Goal: Transaction & Acquisition: Book appointment/travel/reservation

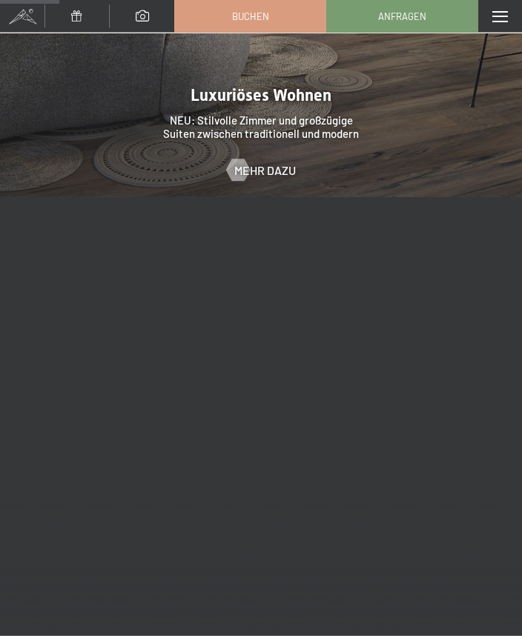
scroll to position [1582, 0]
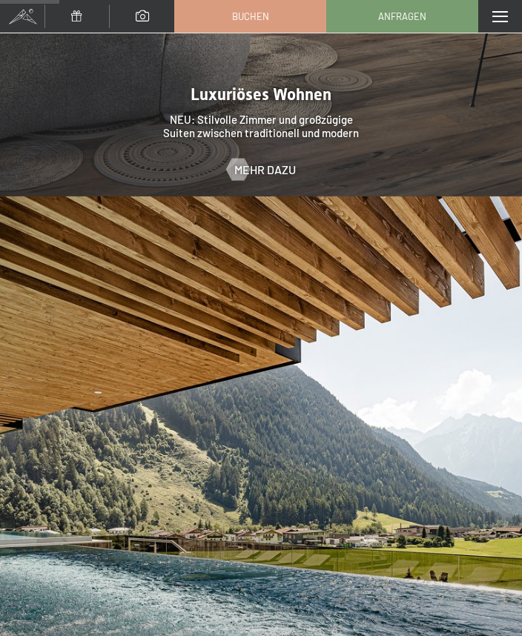
click at [260, 162] on span "Mehr dazu" at bounding box center [265, 170] width 62 height 16
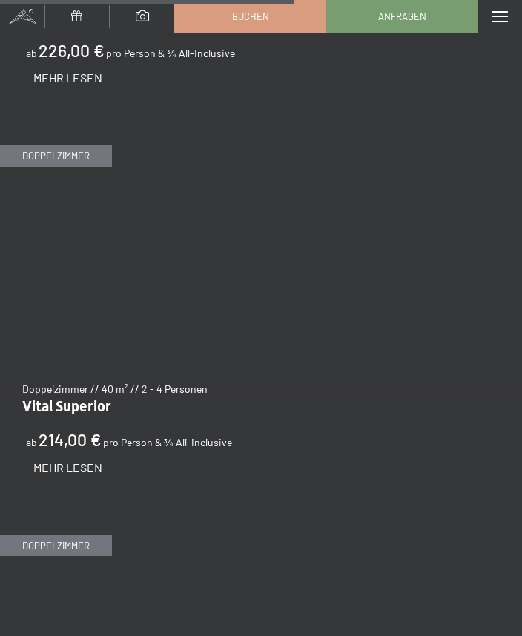
scroll to position [3807, 0]
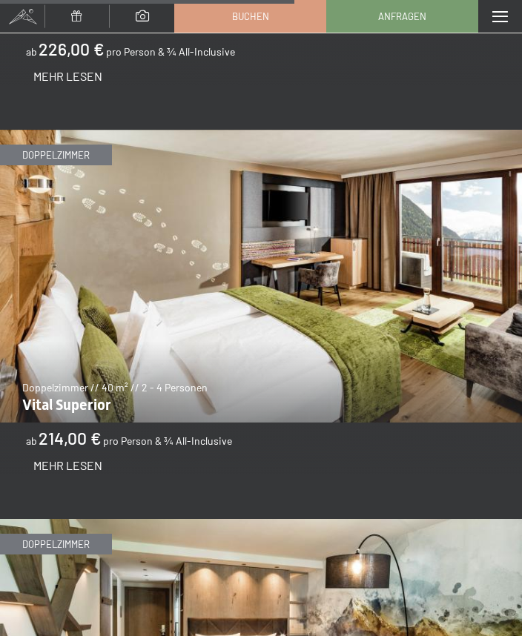
click at [60, 458] on span "Mehr Lesen" at bounding box center [67, 465] width 69 height 14
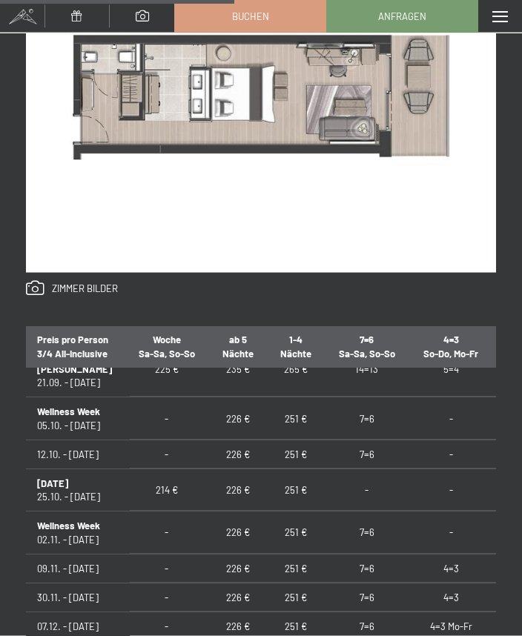
scroll to position [852, 0]
click at [224, 583] on td "226 €" at bounding box center [238, 597] width 58 height 29
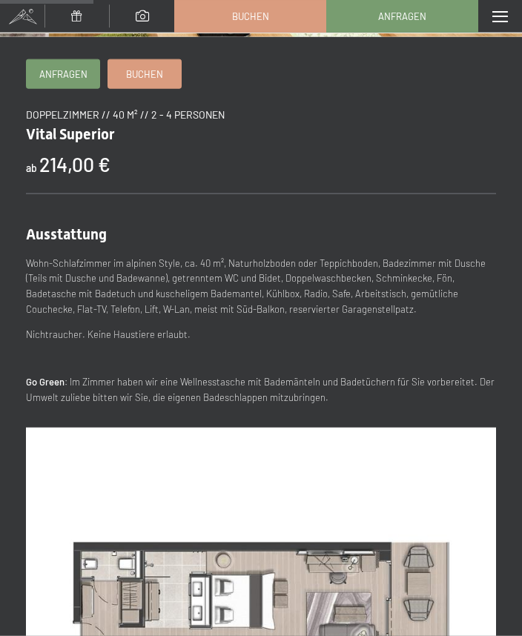
scroll to position [345, 0]
click at [143, 70] on span "Buchen" at bounding box center [144, 73] width 37 height 13
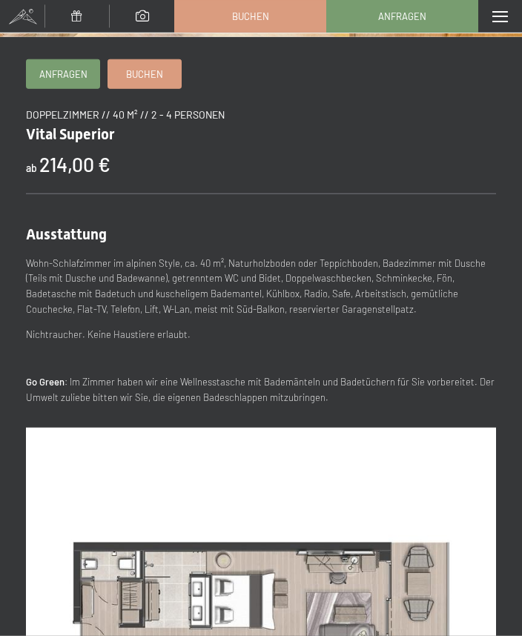
scroll to position [0, 0]
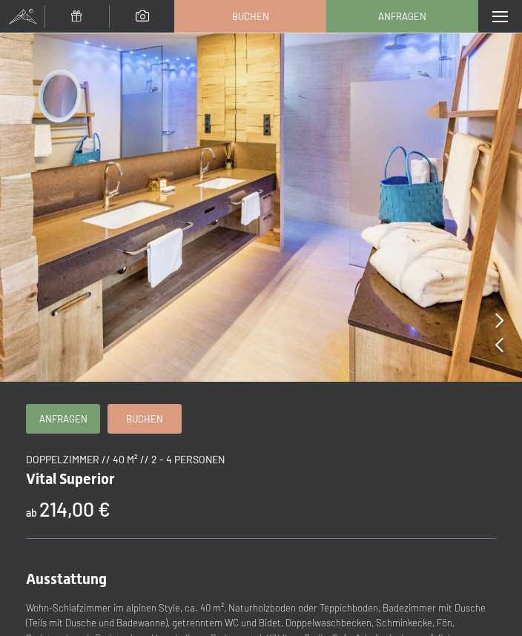
click at [511, 30] on div "Menü" at bounding box center [500, 16] width 44 height 33
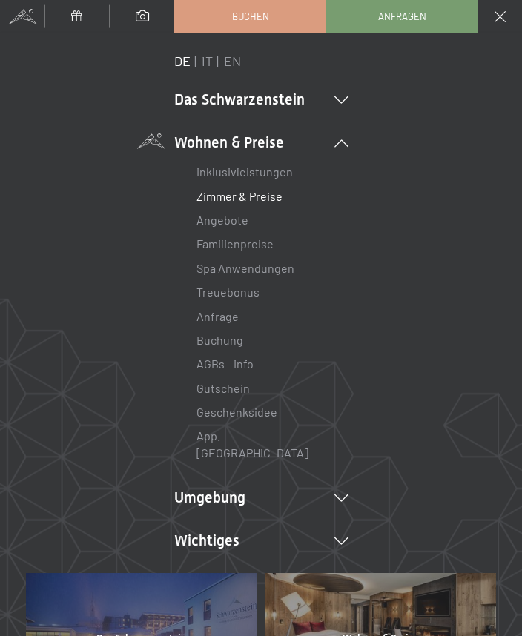
click at [222, 218] on link "Angebote" at bounding box center [222, 220] width 52 height 14
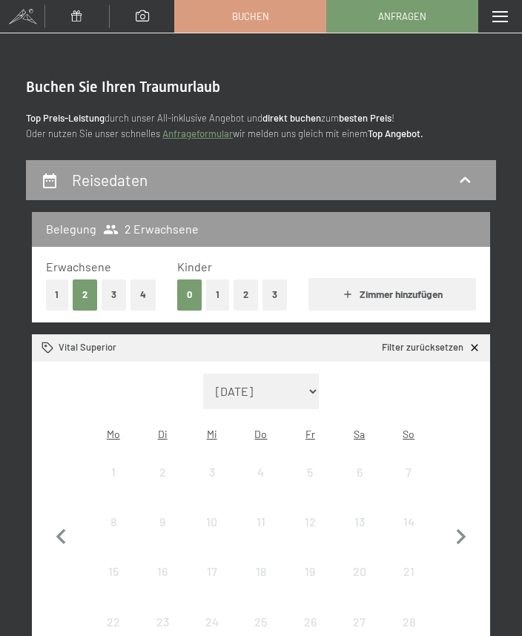
click at [474, 523] on icon "button" at bounding box center [461, 537] width 31 height 31
select select "2025-10-01"
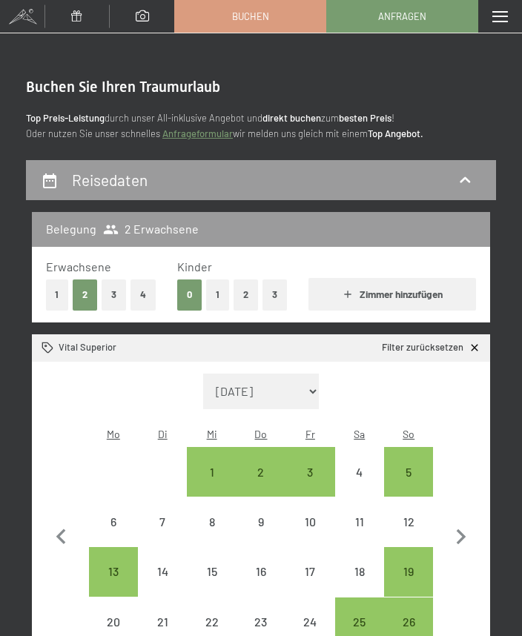
click at [470, 527] on icon "button" at bounding box center [461, 537] width 31 height 31
select select "2025-11-01"
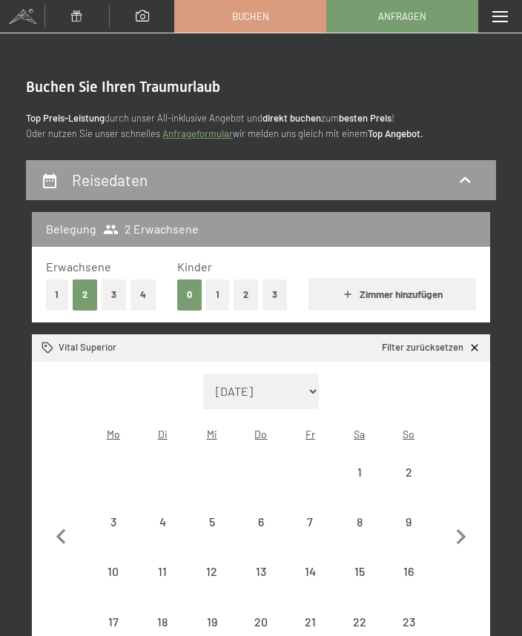
select select "2025-11-01"
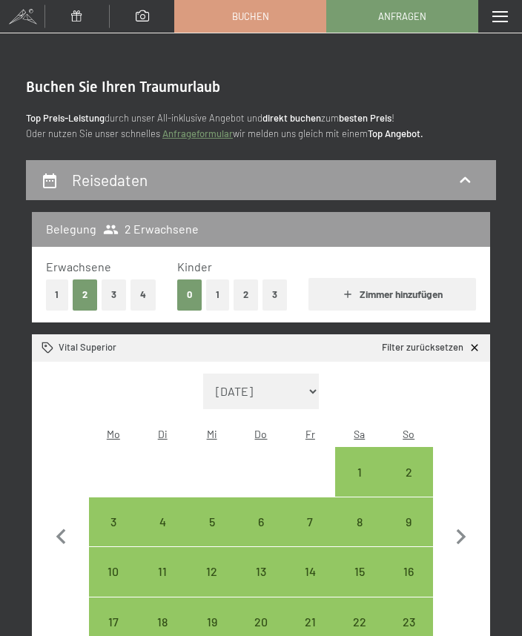
click at [366, 516] on div "8" at bounding box center [360, 539] width 46 height 46
select select "2025-11-01"
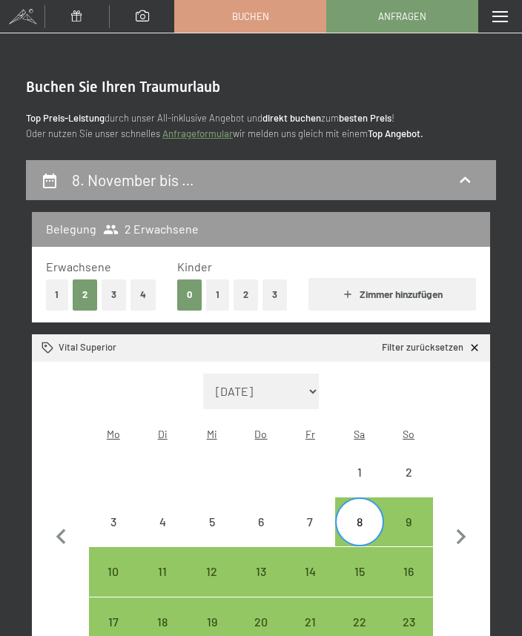
click at [266, 566] on div "13" at bounding box center [261, 589] width 46 height 46
select select "2025-11-01"
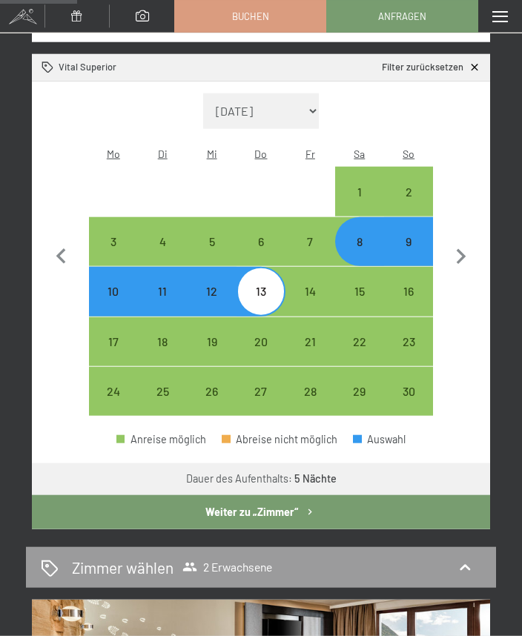
click at [112, 498] on button "Weiter zu „Zimmer“" at bounding box center [261, 512] width 458 height 34
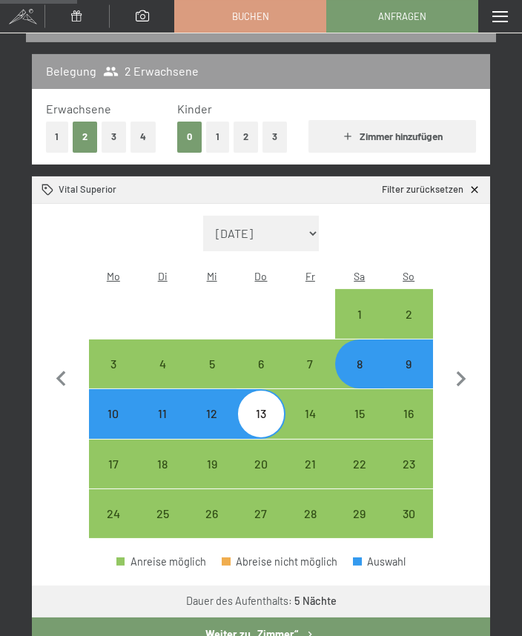
select select "2025-11-01"
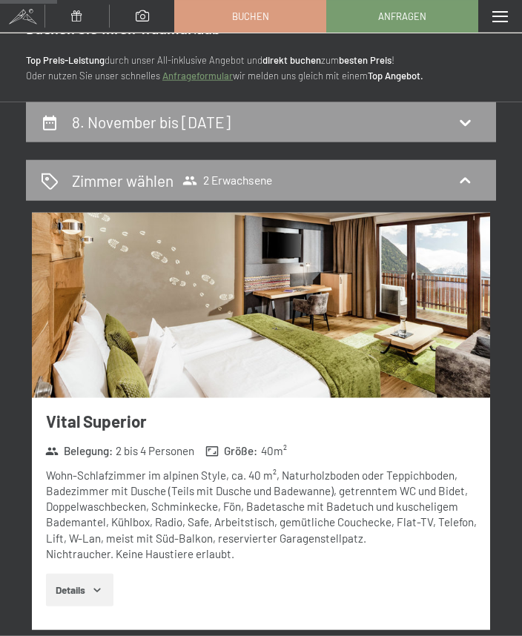
scroll to position [0, 0]
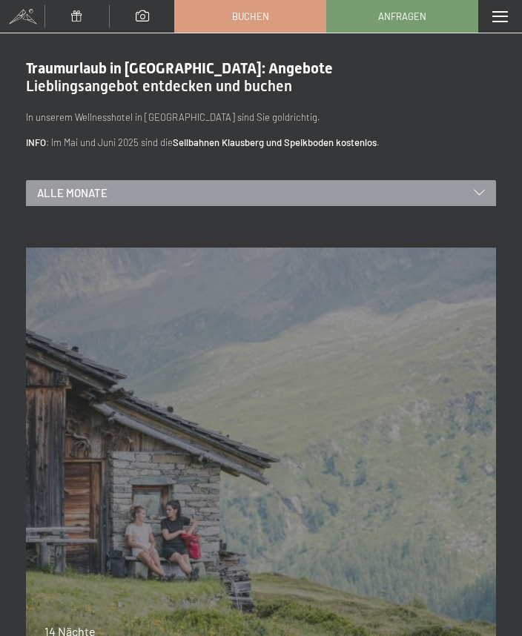
click at [78, 199] on span "Alle Monate" at bounding box center [72, 193] width 70 height 16
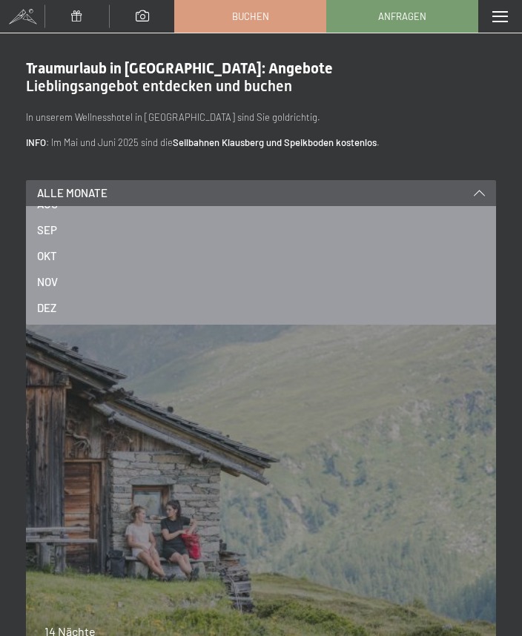
scroll to position [200, 0]
click at [53, 277] on span "NOV" at bounding box center [47, 282] width 21 height 16
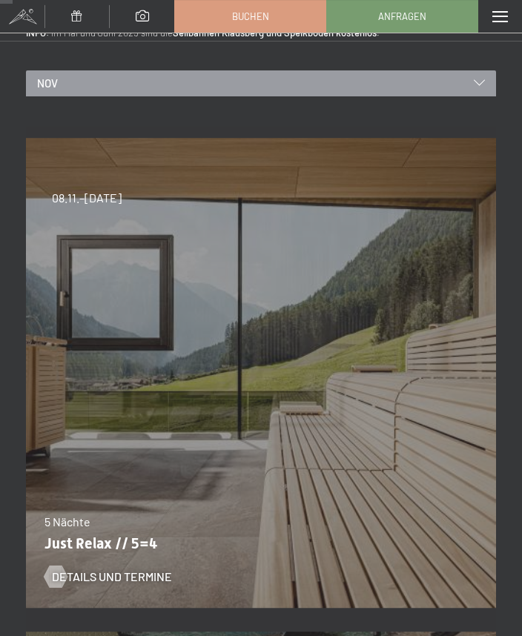
scroll to position [137, 0]
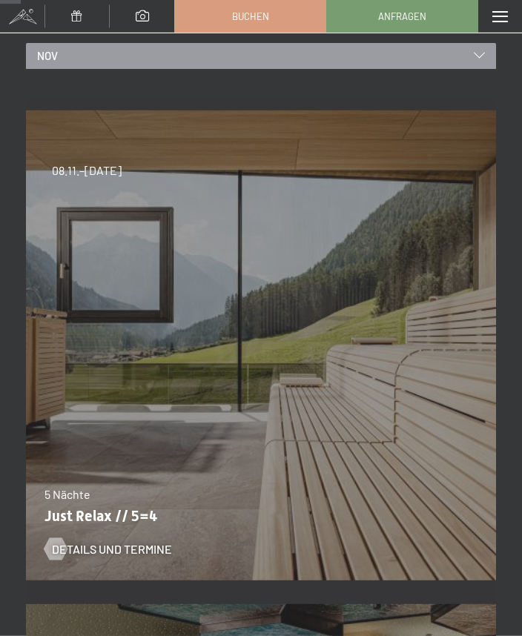
click at [104, 529] on div "Details und Termine" at bounding box center [251, 538] width 414 height 39
click at [99, 548] on span "Details und Termine" at bounding box center [112, 549] width 120 height 16
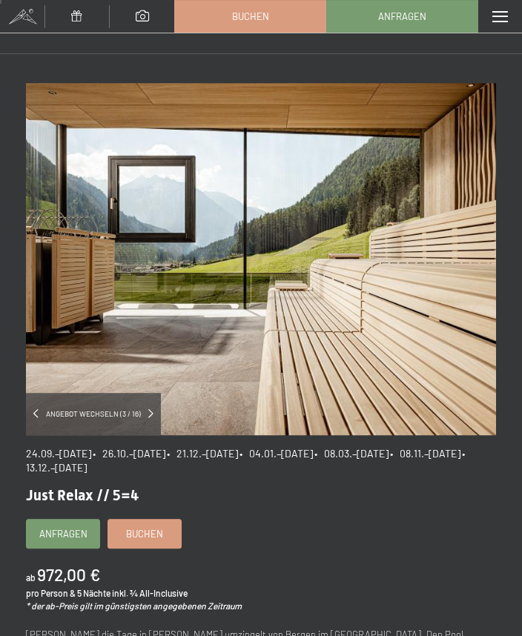
scroll to position [7, 0]
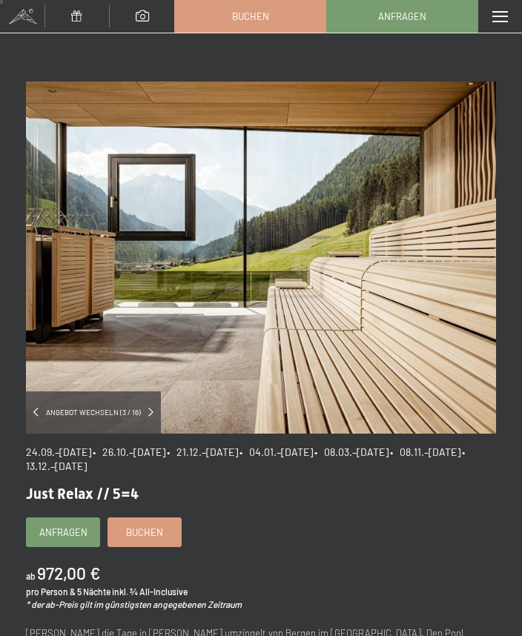
click at [142, 526] on span "Buchen" at bounding box center [144, 532] width 37 height 13
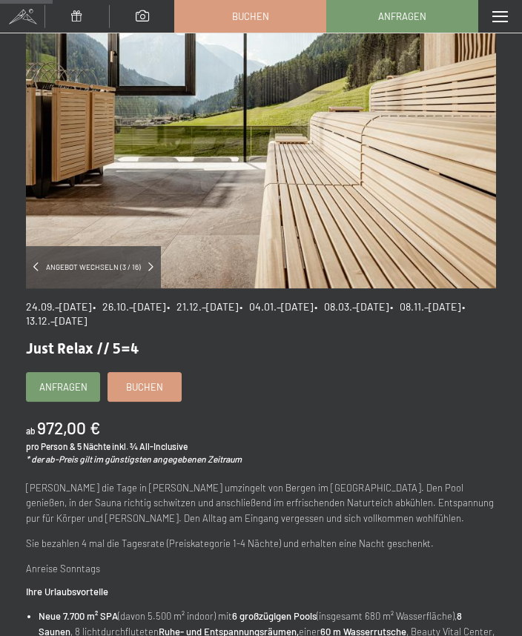
scroll to position [148, 0]
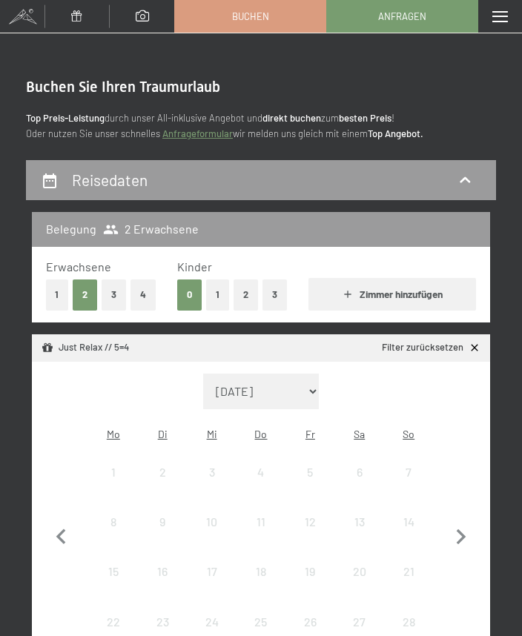
click at [464, 529] on icon "button" at bounding box center [462, 537] width 10 height 16
select select "2025-10-01"
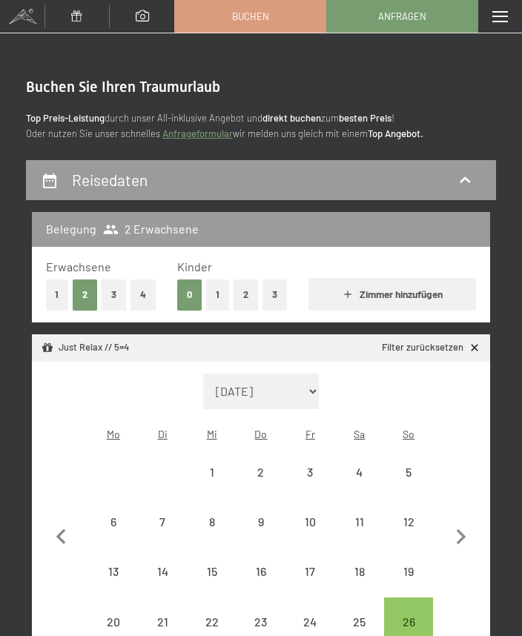
click at [460, 529] on icon "button" at bounding box center [462, 537] width 10 height 16
select select "2025-11-01"
click at [365, 516] on div "8" at bounding box center [360, 539] width 46 height 46
select select "2025-11-01"
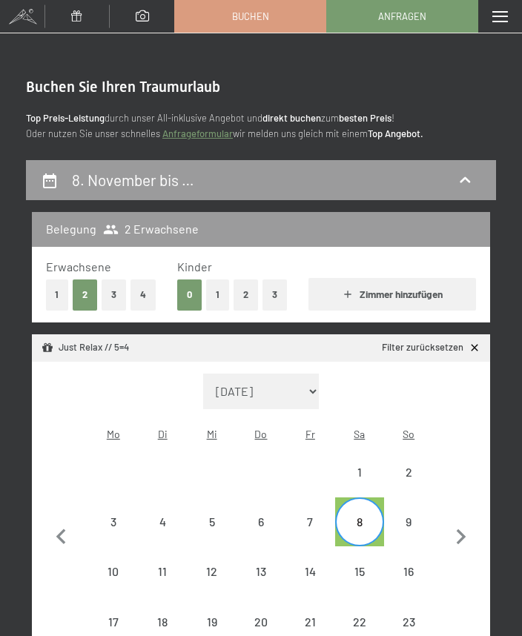
click at [265, 566] on div "13" at bounding box center [261, 589] width 46 height 46
select select "2025-11-01"
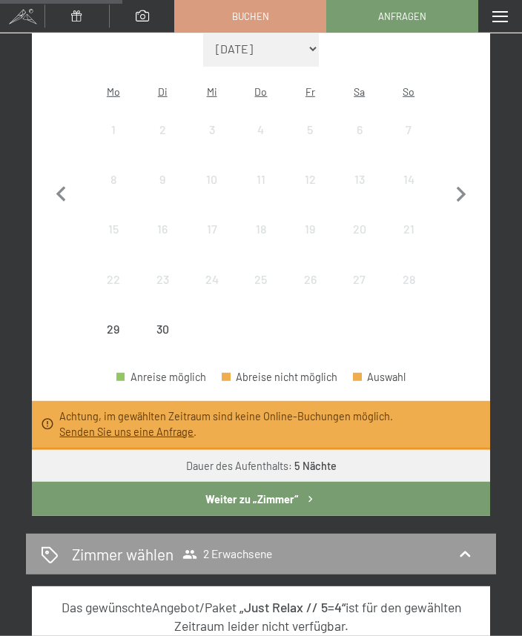
scroll to position [343, 0]
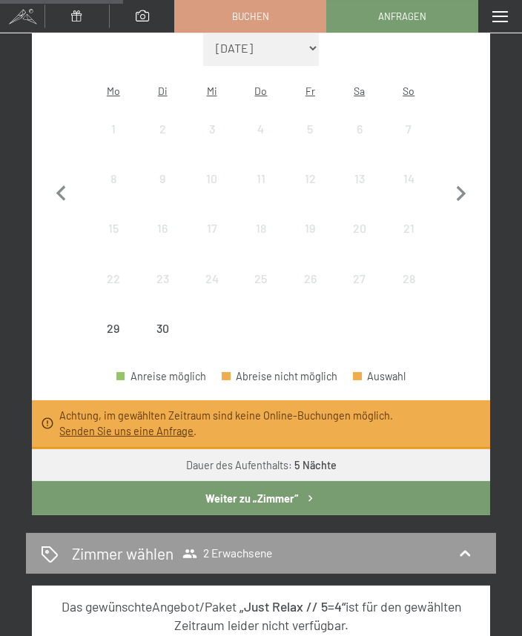
click at [87, 425] on link "Senden Sie uns eine Anfrage" at bounding box center [126, 431] width 134 height 13
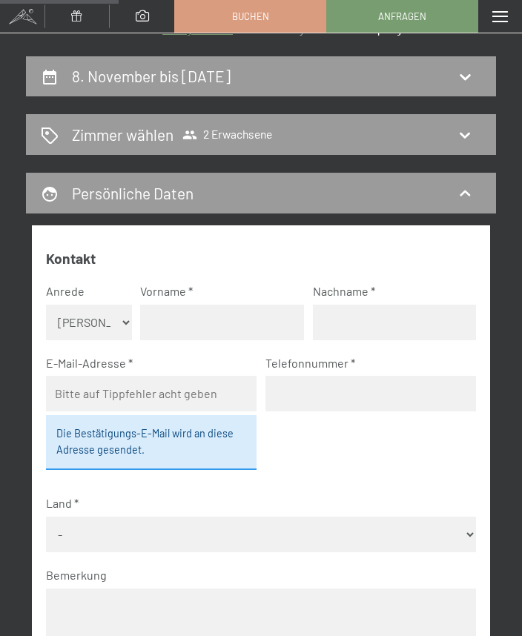
scroll to position [0, 0]
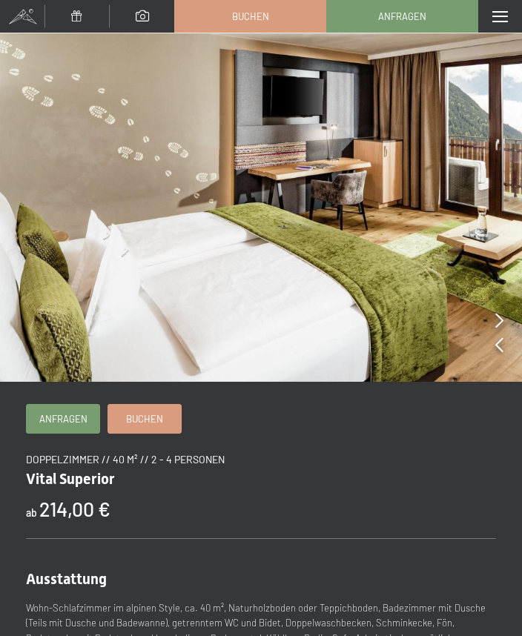
click at [155, 416] on span "Buchen" at bounding box center [144, 418] width 37 height 13
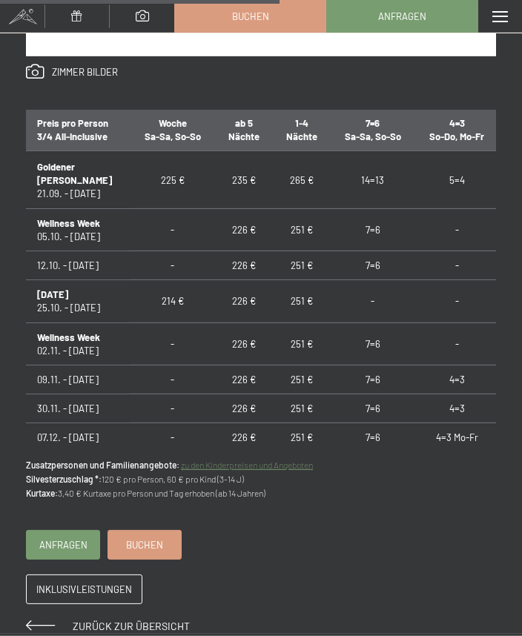
scroll to position [1077, 0]
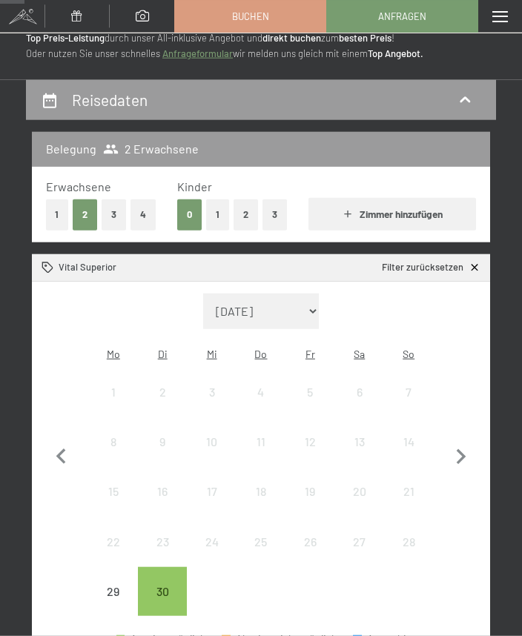
scroll to position [93, 0]
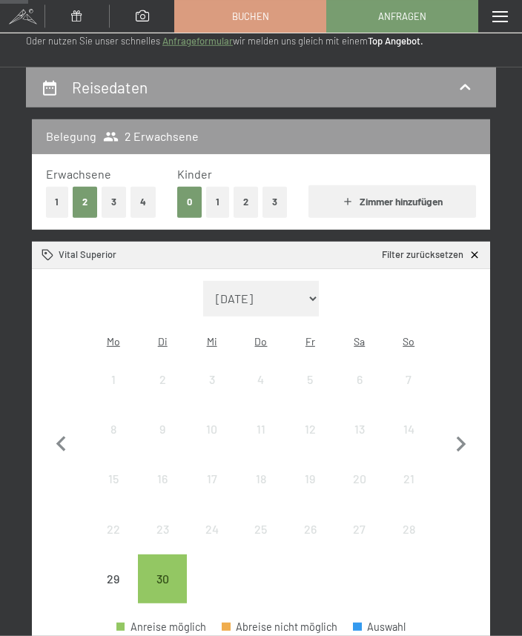
click at [465, 439] on icon "button" at bounding box center [461, 444] width 31 height 31
select select "2025-10-01"
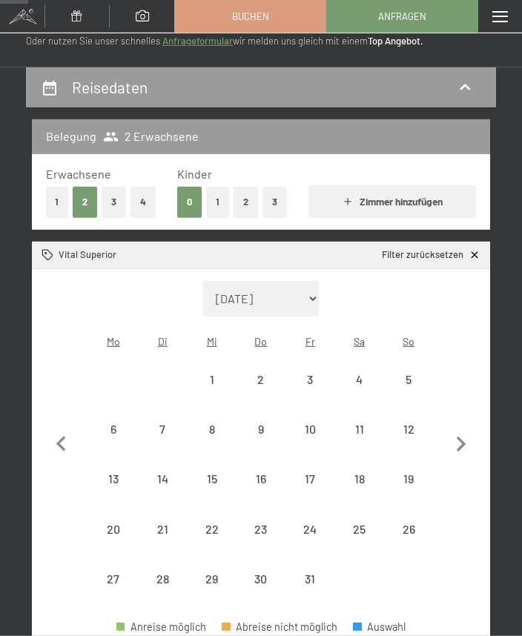
select select "2025-10-01"
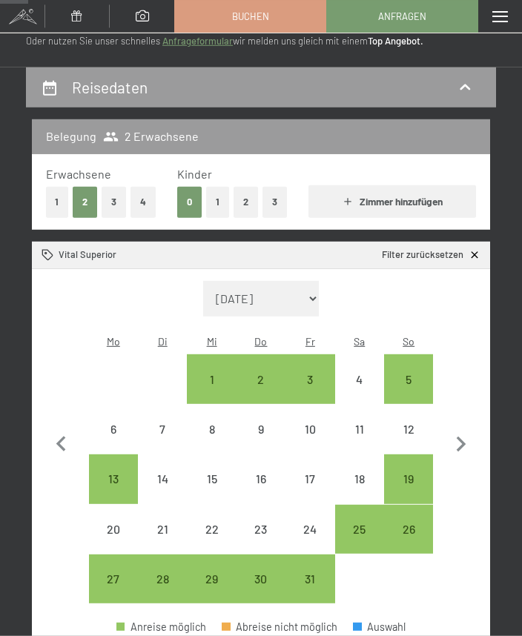
click at [468, 438] on icon "button" at bounding box center [461, 444] width 31 height 31
select select "2025-11-01"
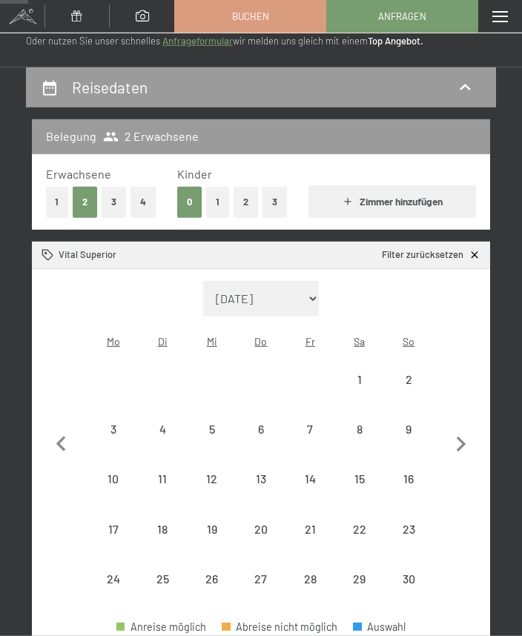
select select "2025-11-01"
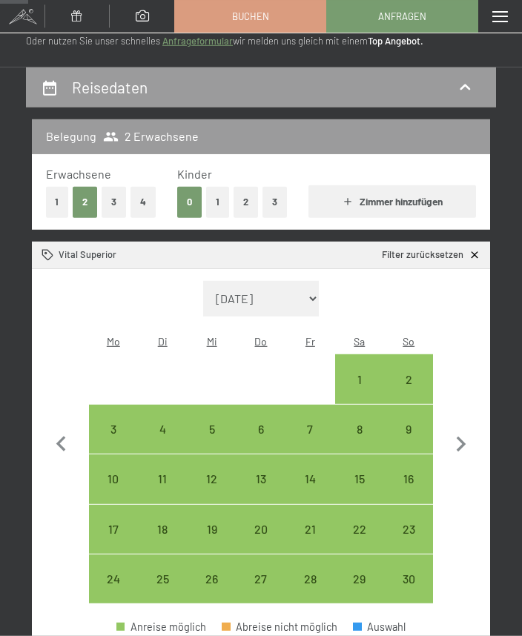
click at [417, 423] on div "9" at bounding box center [409, 446] width 46 height 46
select select "2025-11-01"
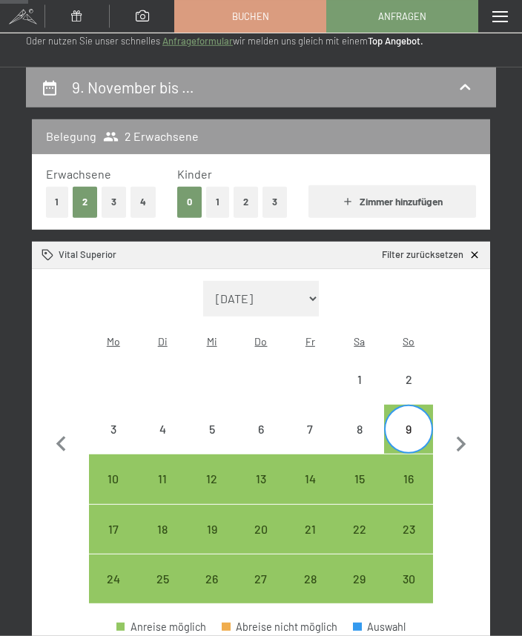
click at [311, 473] on div "14" at bounding box center [310, 496] width 46 height 46
select select "2025-11-01"
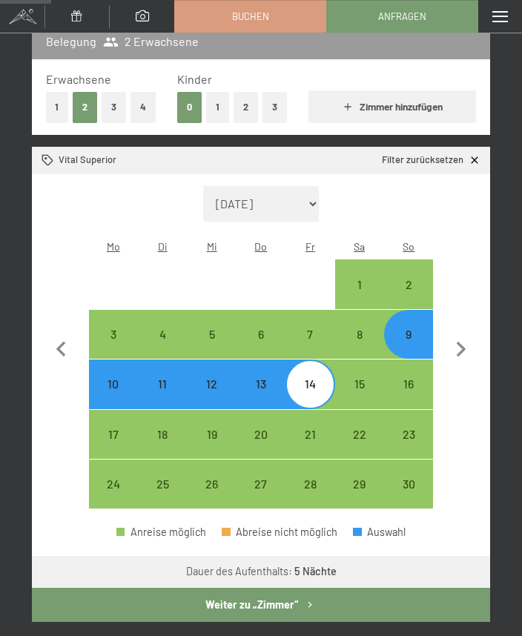
scroll to position [188, 0]
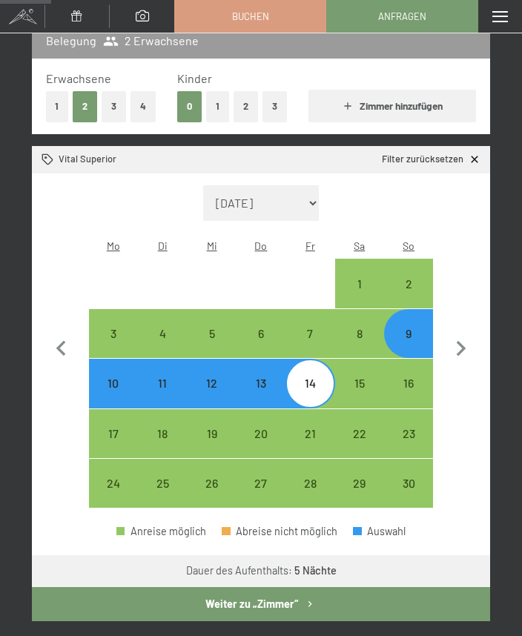
click at [130, 595] on button "Weiter zu „Zimmer“" at bounding box center [261, 604] width 458 height 34
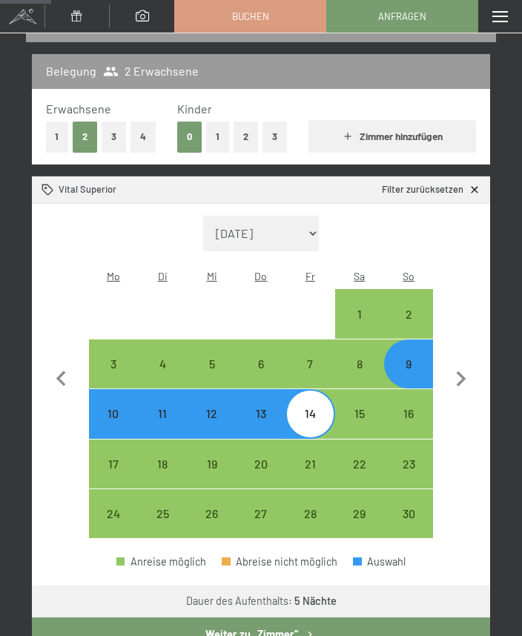
select select "2025-11-01"
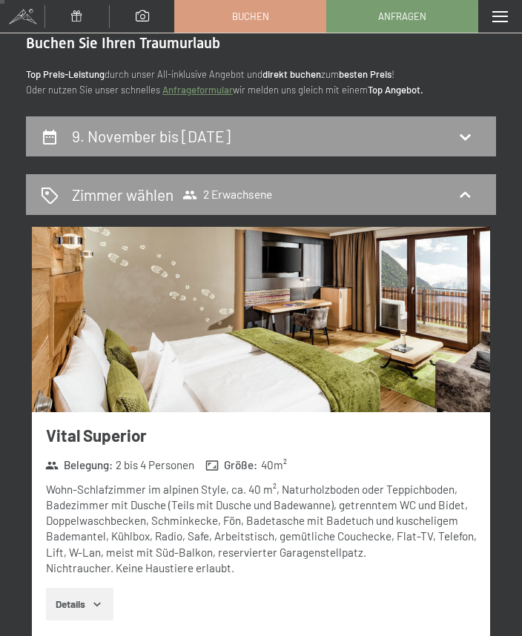
scroll to position [0, 0]
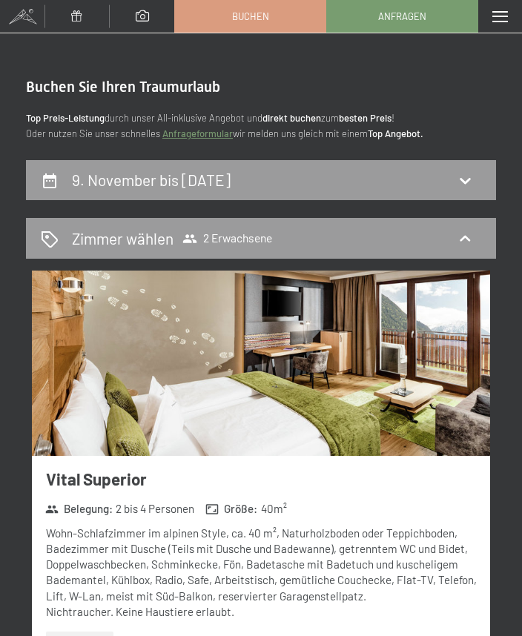
click at [237, 231] on span "2 Erwachsene" at bounding box center [227, 238] width 90 height 15
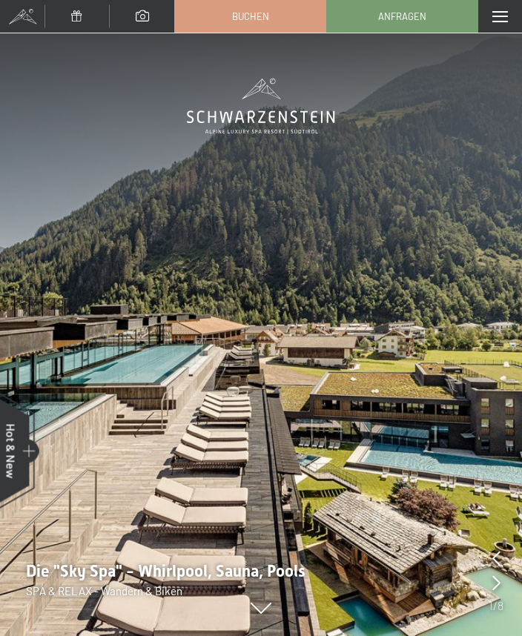
click at [235, 19] on span "Buchen" at bounding box center [250, 16] width 37 height 13
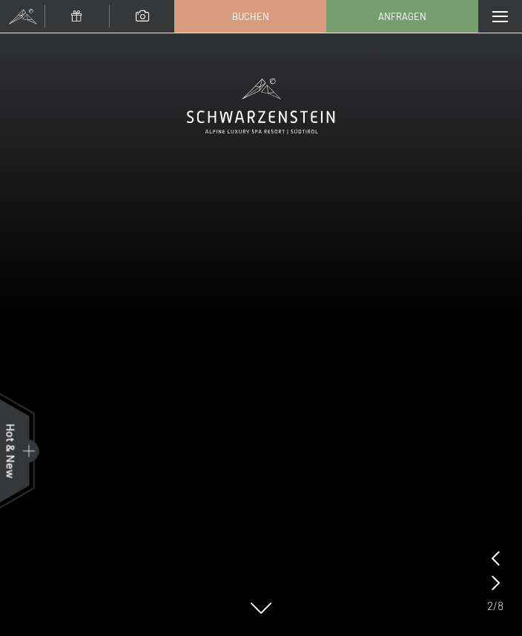
click at [497, 24] on div "Menü" at bounding box center [500, 16] width 44 height 33
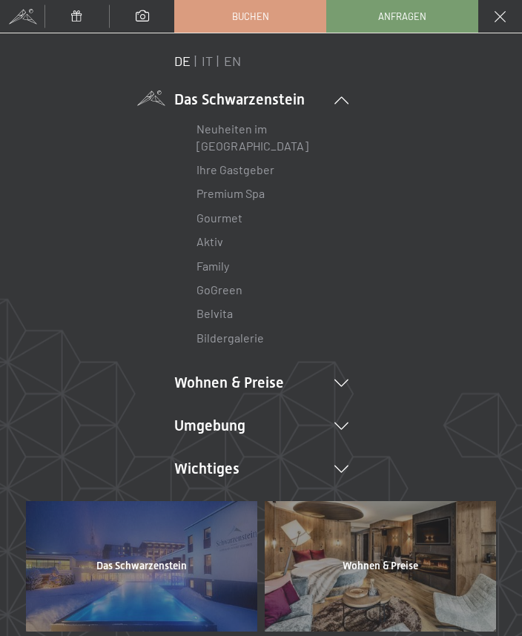
click at [421, 19] on span "Anfragen" at bounding box center [402, 16] width 48 height 13
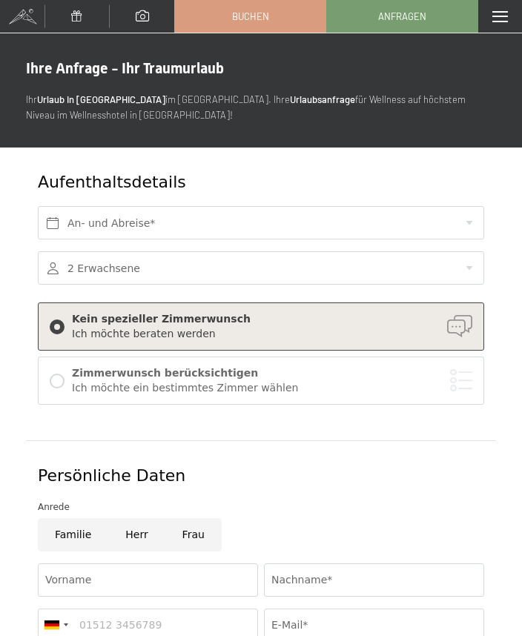
click at [242, 18] on span "Buchen" at bounding box center [250, 16] width 37 height 13
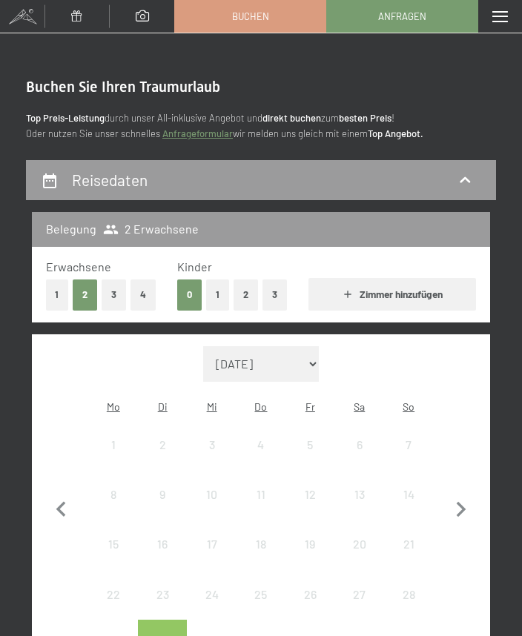
click at [496, 17] on span at bounding box center [500, 16] width 16 height 11
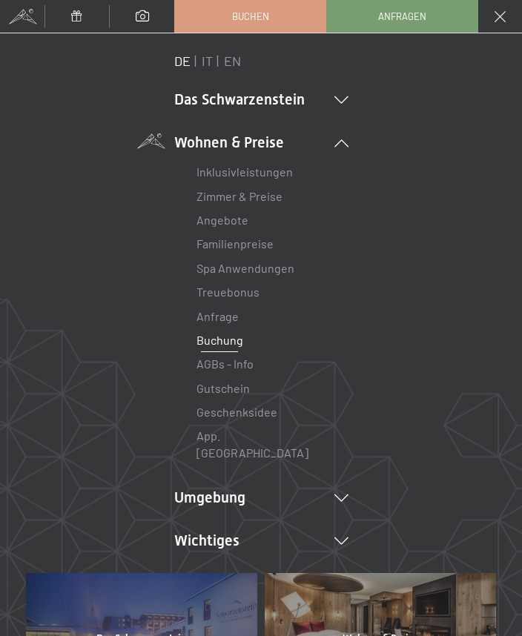
click at [222, 225] on link "Angebote" at bounding box center [222, 220] width 52 height 14
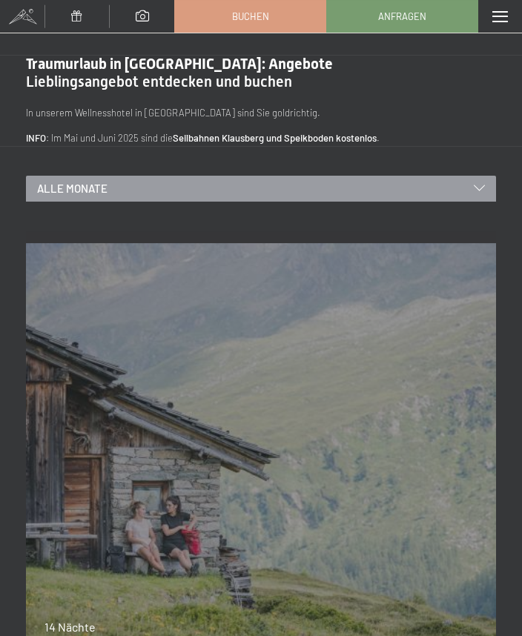
scroll to position [20, 0]
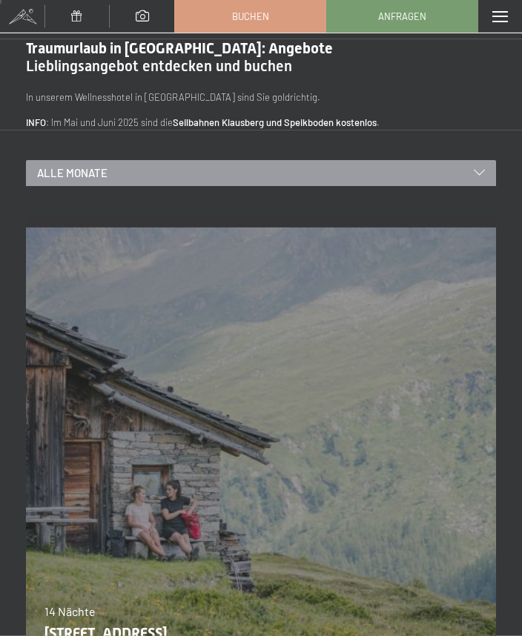
click at [59, 175] on span "Alle Monate" at bounding box center [72, 173] width 70 height 16
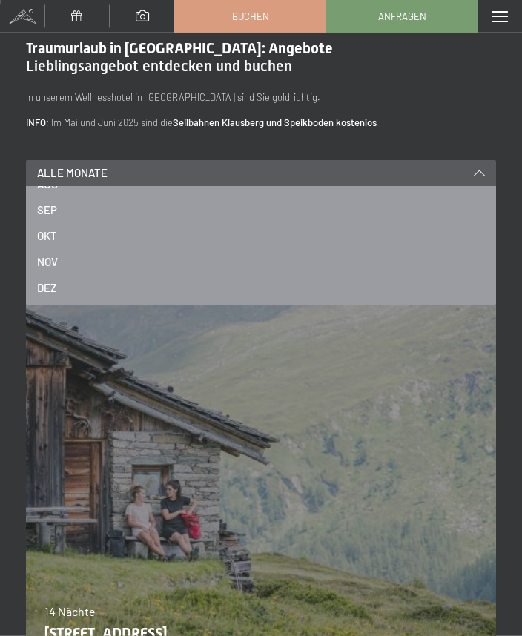
scroll to position [200, 0]
click at [50, 254] on span "NOV" at bounding box center [47, 262] width 21 height 16
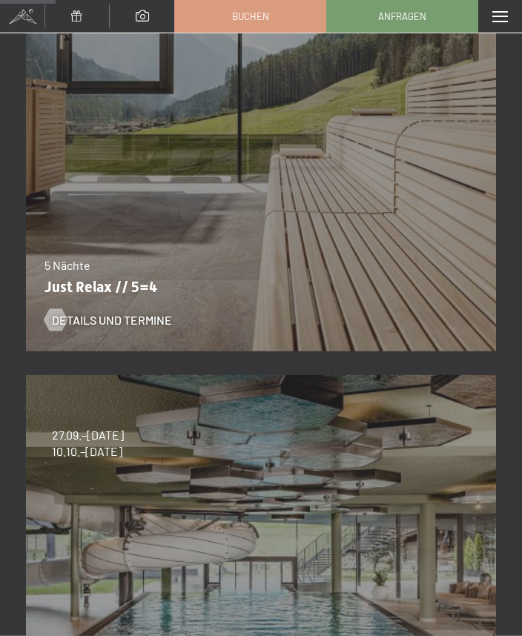
scroll to position [366, 0]
click at [83, 313] on span "Details und Termine" at bounding box center [112, 320] width 120 height 16
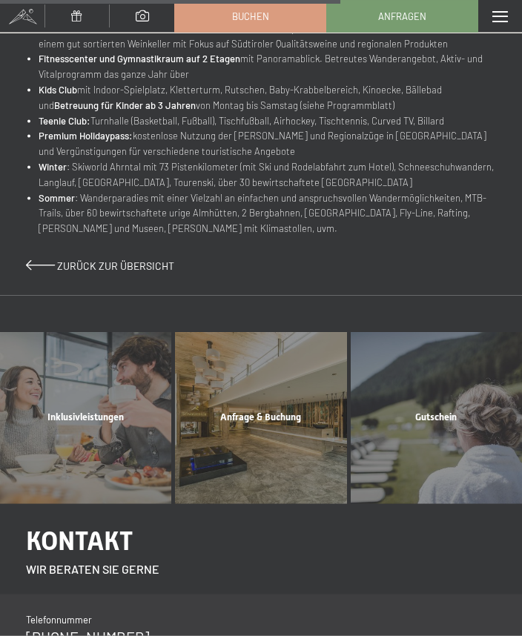
scroll to position [1015, 0]
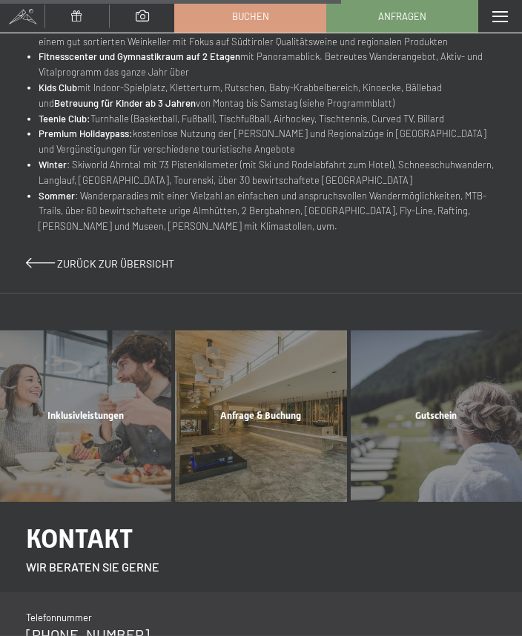
click at [67, 403] on div "Inklusivleistungen Mehr erfahren" at bounding box center [86, 416] width 175 height 171
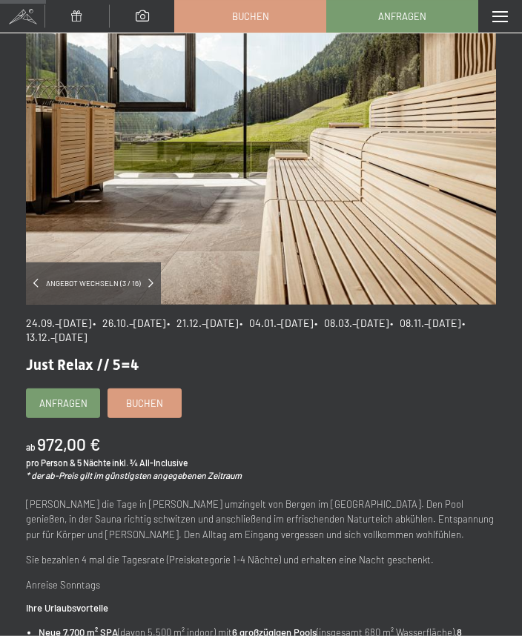
scroll to position [138, 0]
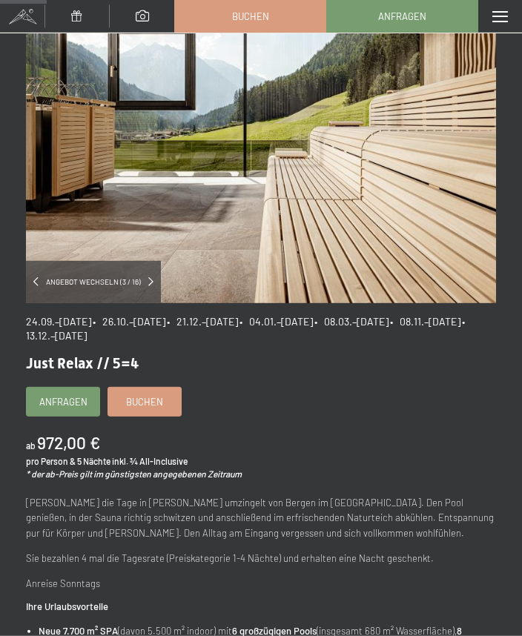
click at [62, 403] on span "Anfragen" at bounding box center [63, 401] width 48 height 13
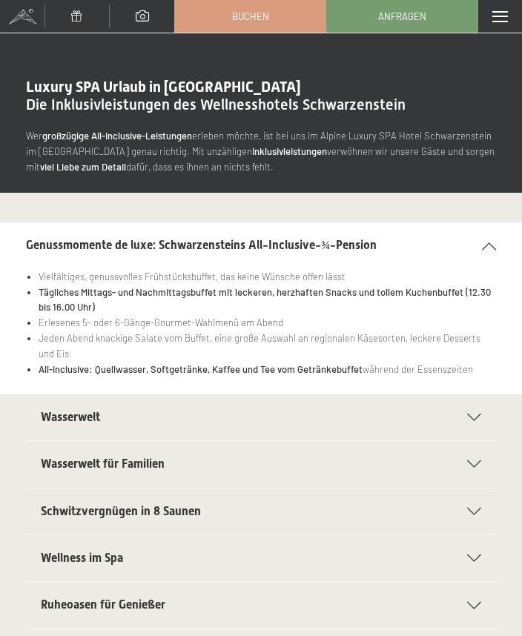
click at [71, 423] on h2 "Wasserwelt" at bounding box center [246, 417] width 411 height 16
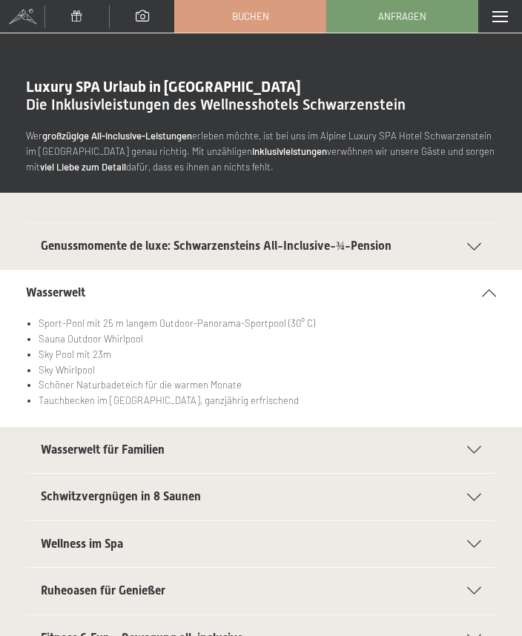
click at [79, 456] on div "Wasserwelt für Familien" at bounding box center [261, 450] width 440 height 46
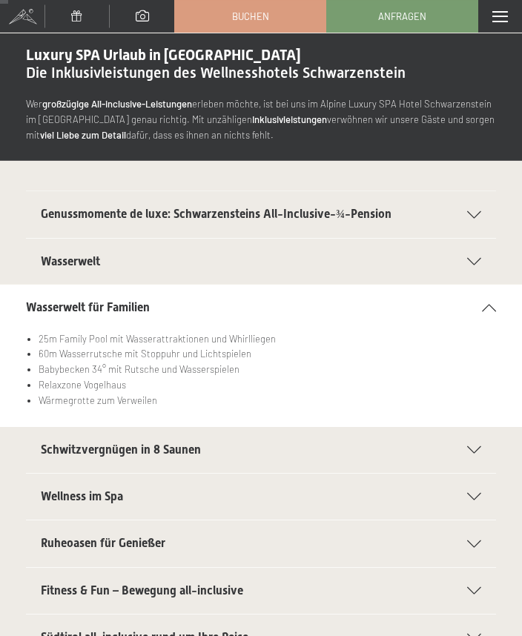
scroll to position [33, 0]
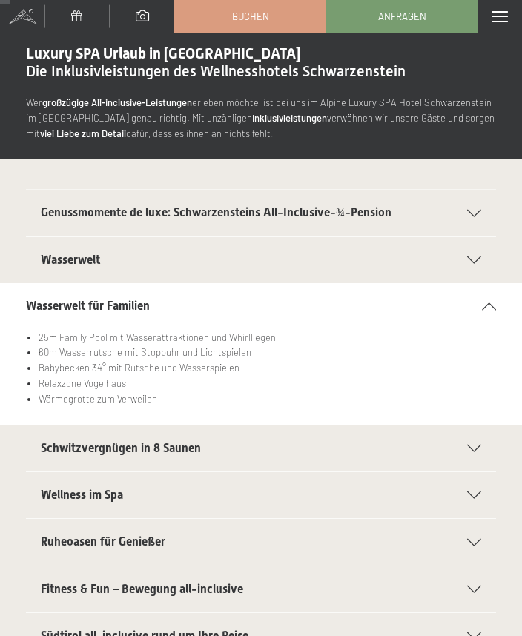
click at [79, 446] on span "Schwitzvergnügen in 8 Saunen" at bounding box center [121, 448] width 160 height 14
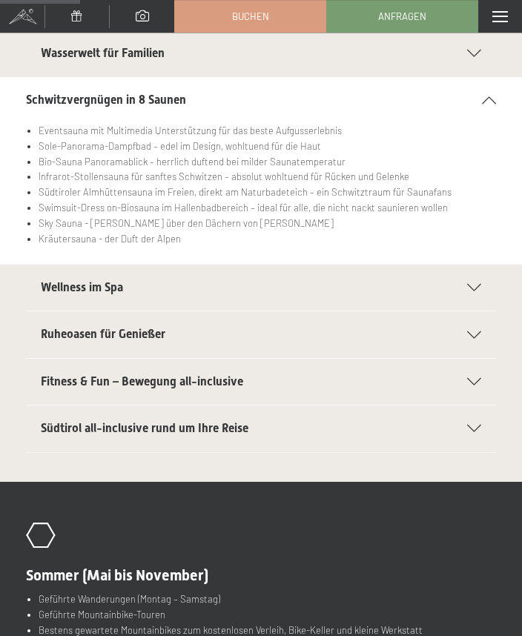
scroll to position [295, 0]
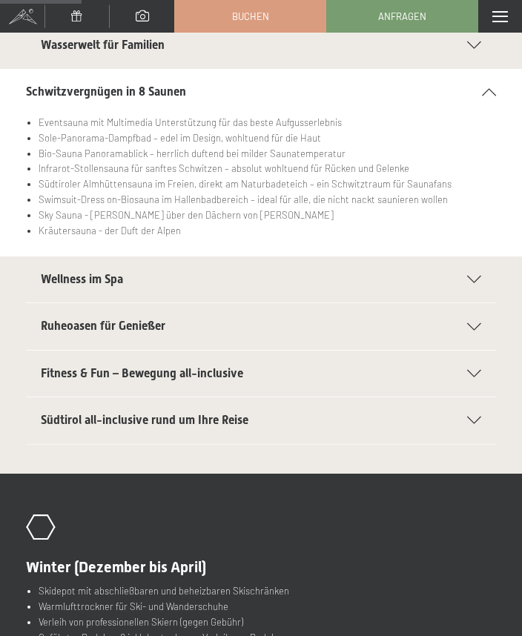
click at [70, 277] on span "Wellness im Spa" at bounding box center [82, 279] width 82 height 14
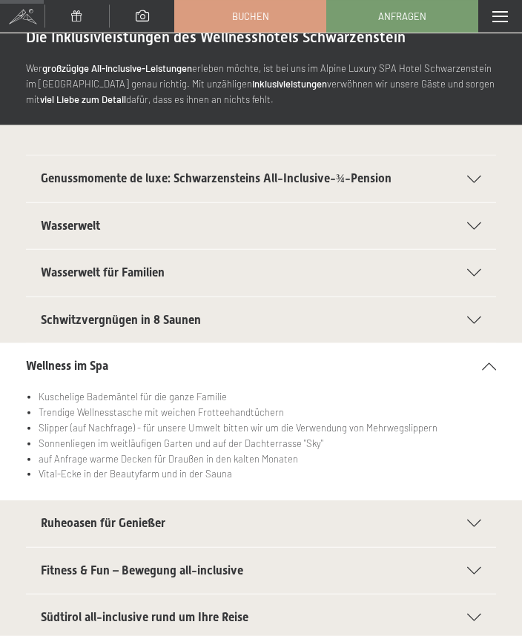
scroll to position [0, 0]
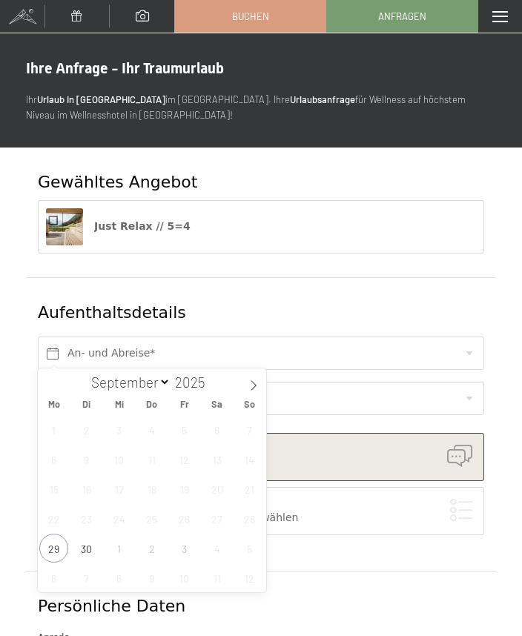
click at [254, 388] on icon at bounding box center [253, 386] width 5 height 10
click at [257, 389] on icon at bounding box center [253, 385] width 10 height 10
select select "10"
click at [252, 463] on span "9" at bounding box center [249, 459] width 29 height 29
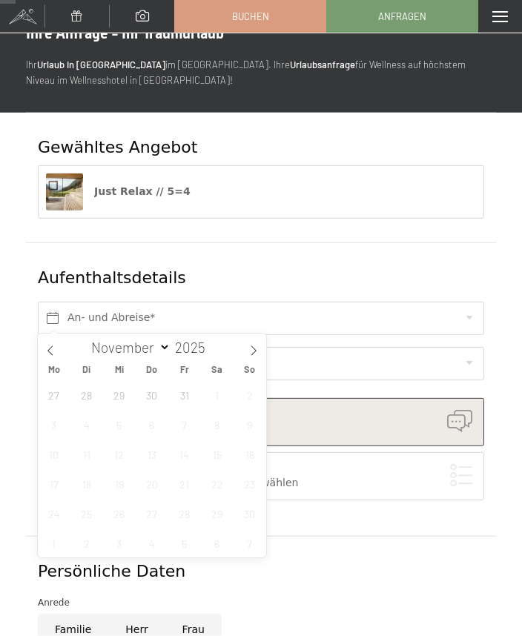
scroll to position [36, 0]
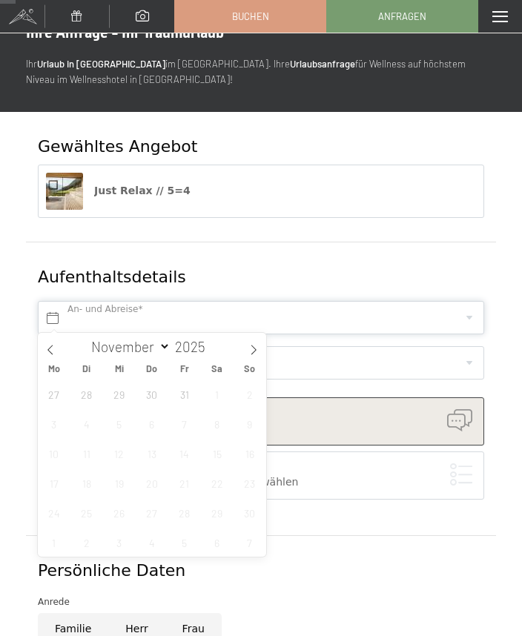
click at [75, 319] on input "text" at bounding box center [261, 317] width 446 height 33
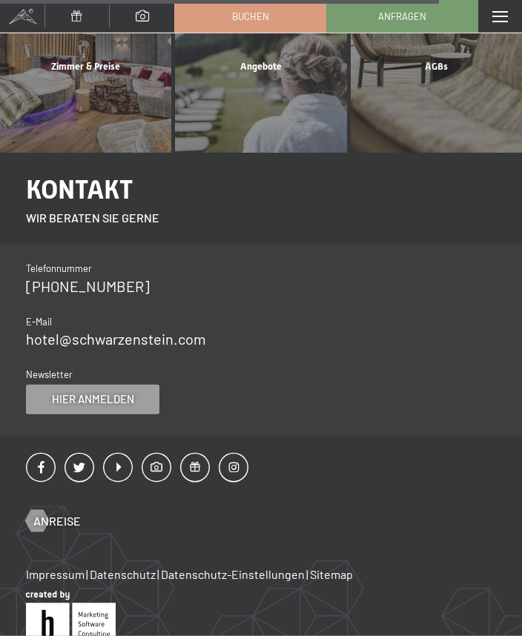
scroll to position [1068, 0]
